Goal: Task Accomplishment & Management: Manage account settings

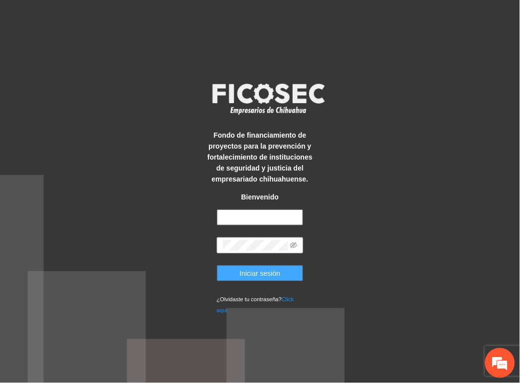
type input "**********"
click at [271, 277] on span "Iniciar sesión" at bounding box center [260, 273] width 41 height 11
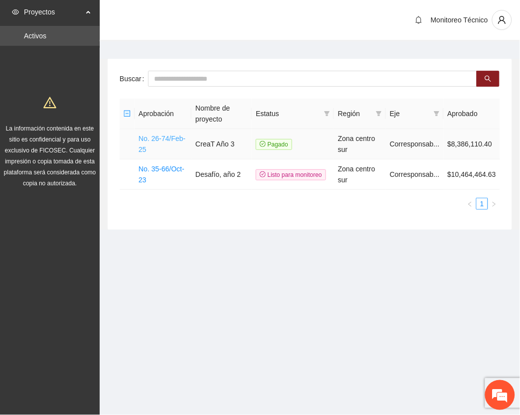
click at [151, 138] on link "No. 26-74/Feb-25" at bounding box center [162, 144] width 47 height 19
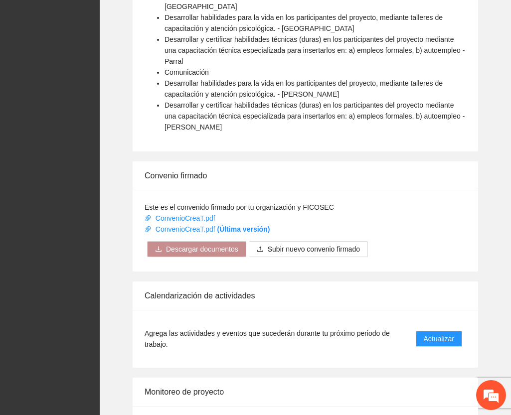
scroll to position [821, 0]
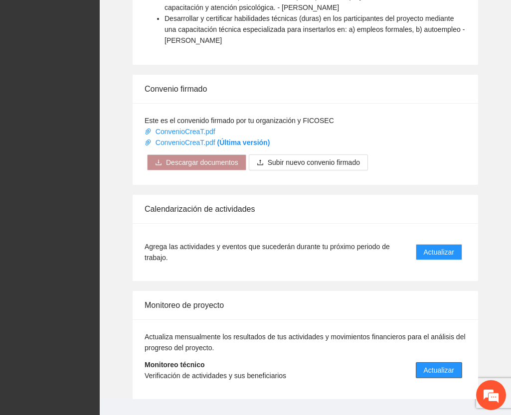
click at [440, 365] on span "Actualizar" at bounding box center [439, 370] width 30 height 11
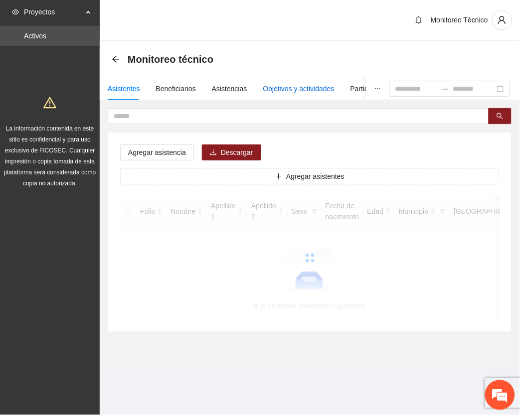
click at [297, 91] on div "Objetivos y actividades" at bounding box center [298, 88] width 71 height 11
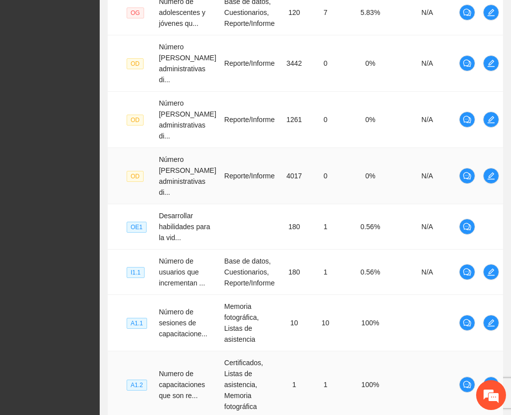
scroll to position [489, 0]
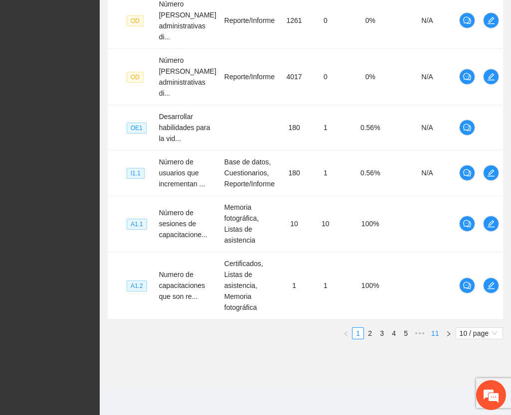
click at [434, 333] on link "11" at bounding box center [435, 333] width 14 height 11
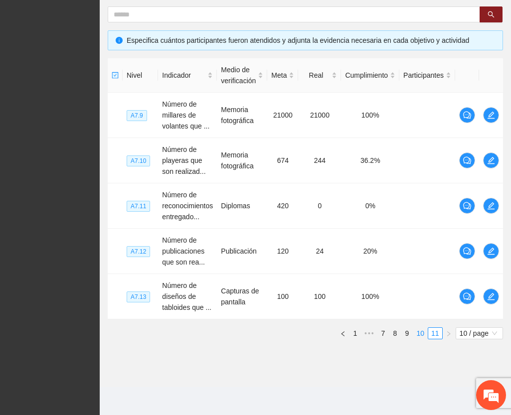
click at [418, 336] on link "10" at bounding box center [420, 333] width 14 height 11
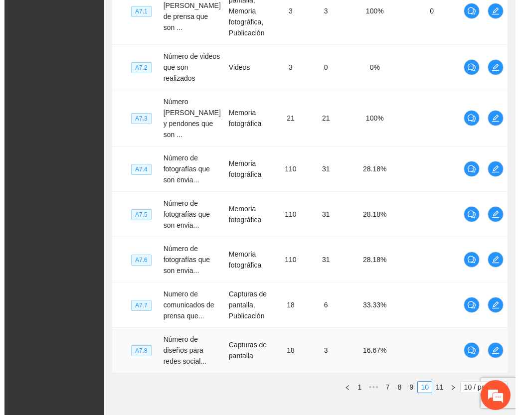
scroll to position [494, 0]
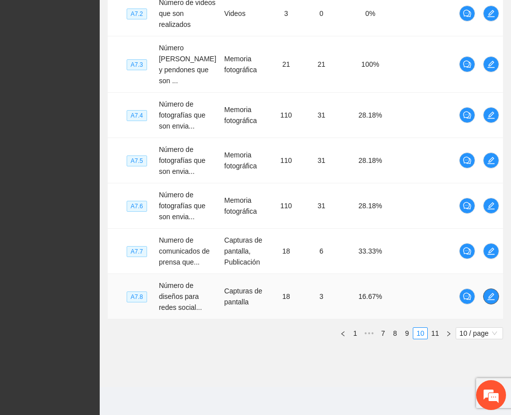
click at [487, 295] on icon "edit" at bounding box center [491, 297] width 8 height 8
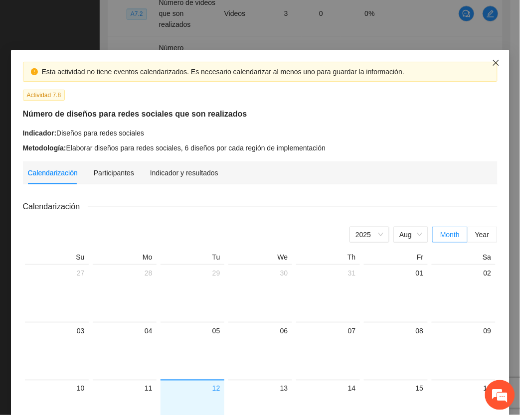
click at [492, 64] on icon "close" at bounding box center [495, 63] width 6 height 6
